Goal: Task Accomplishment & Management: Use online tool/utility

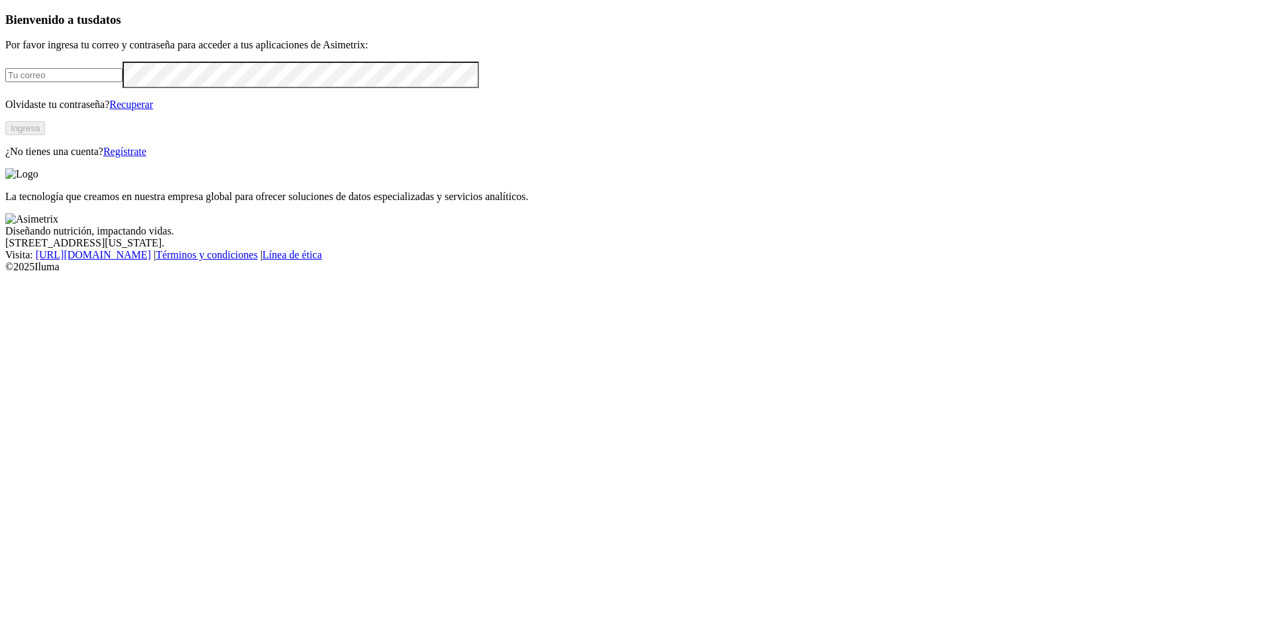
type input "GRANJASANMIGUEL@OPAV.CO"
click at [45, 135] on button "Ingresa" at bounding box center [25, 128] width 40 height 14
